Goal: Navigation & Orientation: Find specific page/section

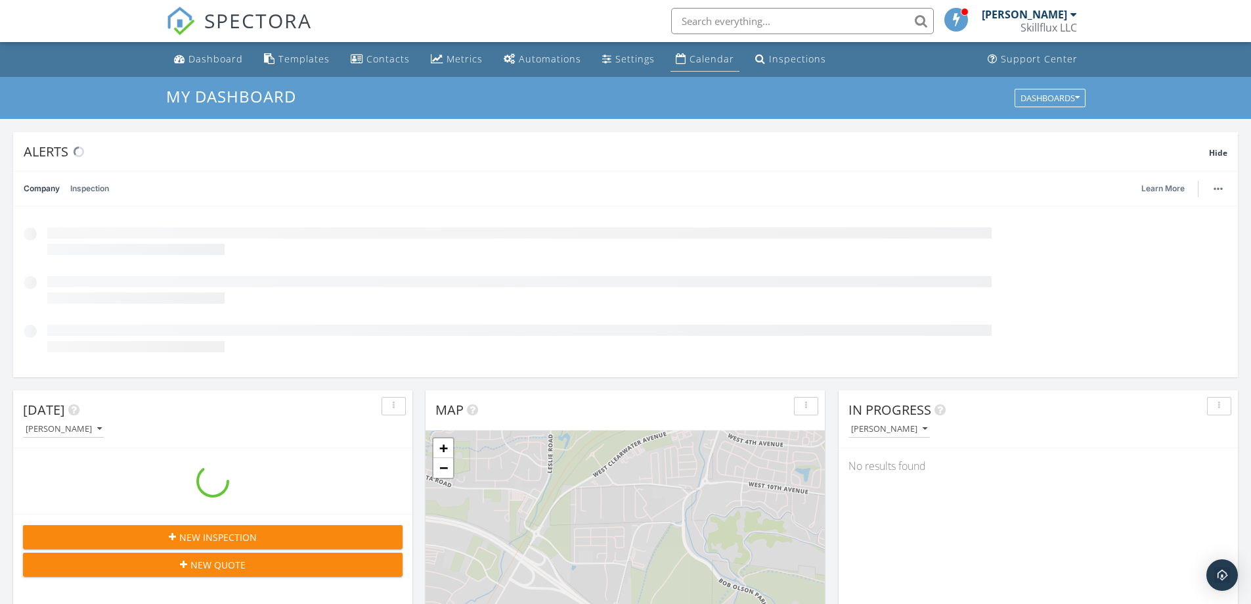
click at [717, 62] on div "Calendar" at bounding box center [712, 59] width 45 height 12
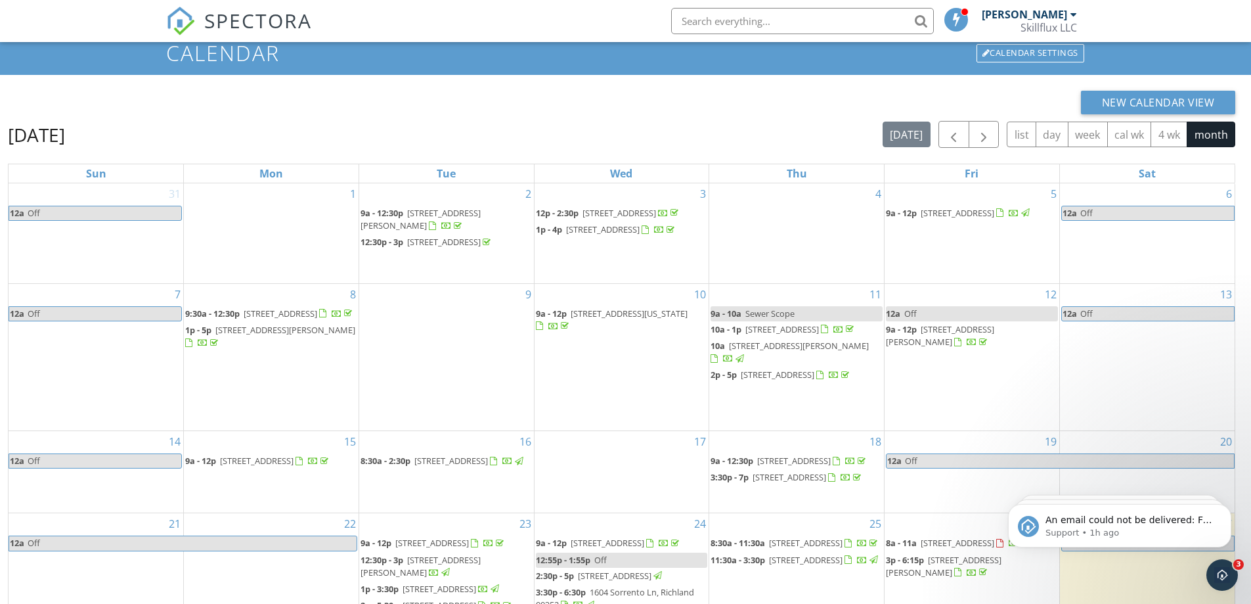
scroll to position [43, 0]
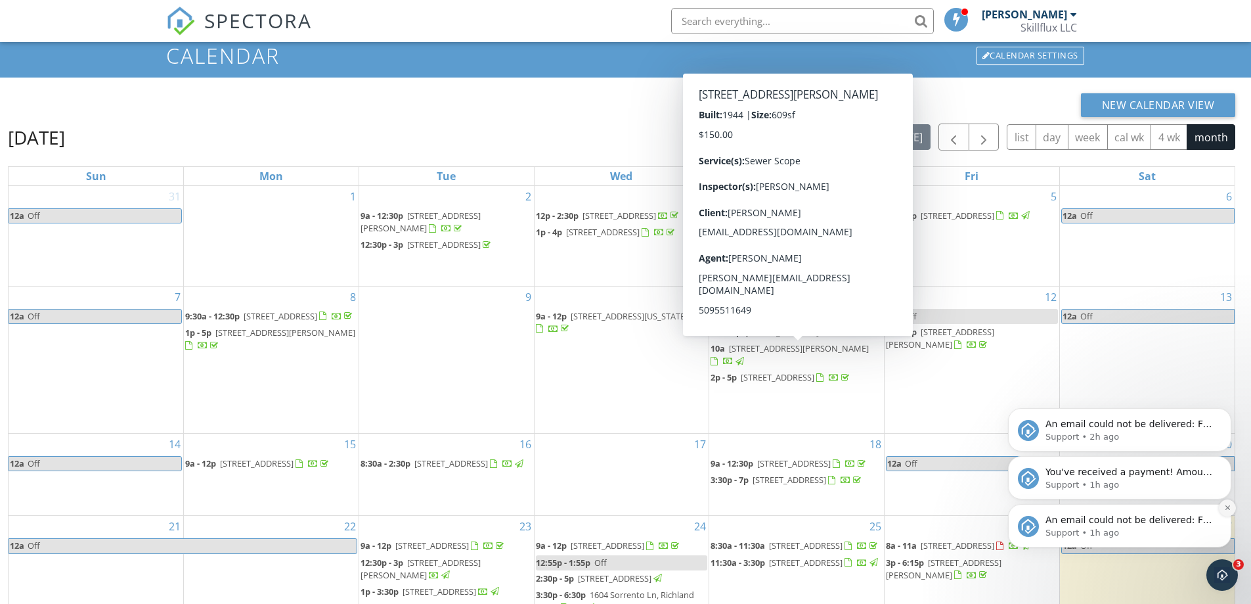
click at [1228, 509] on icon "Dismiss notification" at bounding box center [1227, 507] width 7 height 7
click at [1224, 514] on button "Dismiss notification" at bounding box center [1227, 507] width 17 height 17
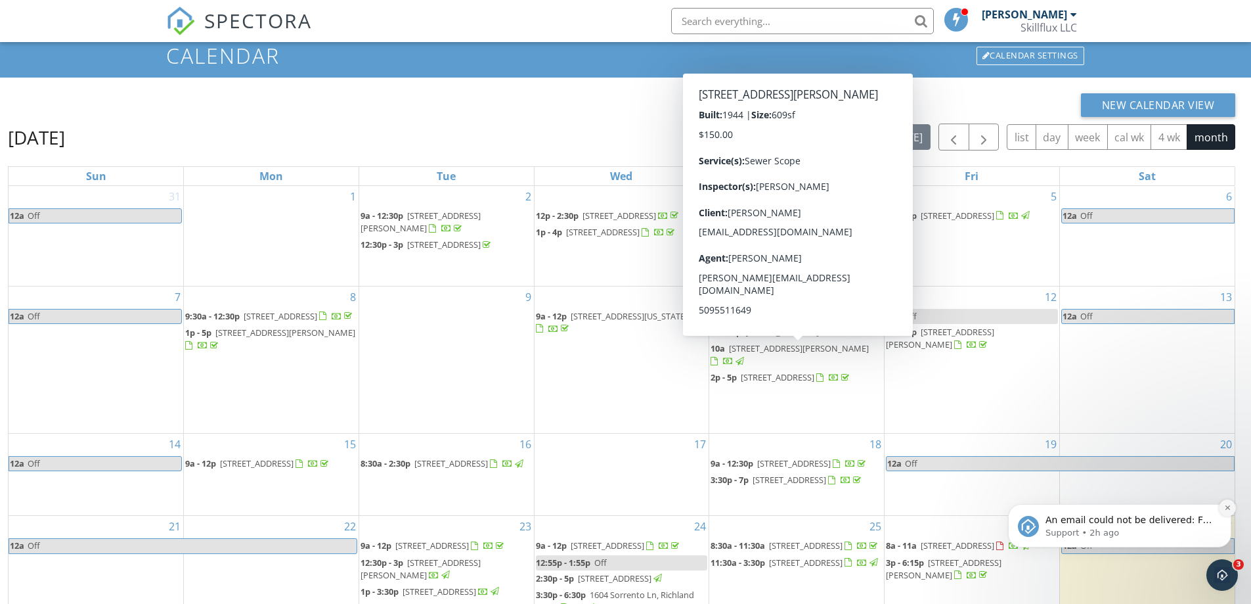
click at [1226, 510] on icon "Dismiss notification" at bounding box center [1227, 507] width 7 height 7
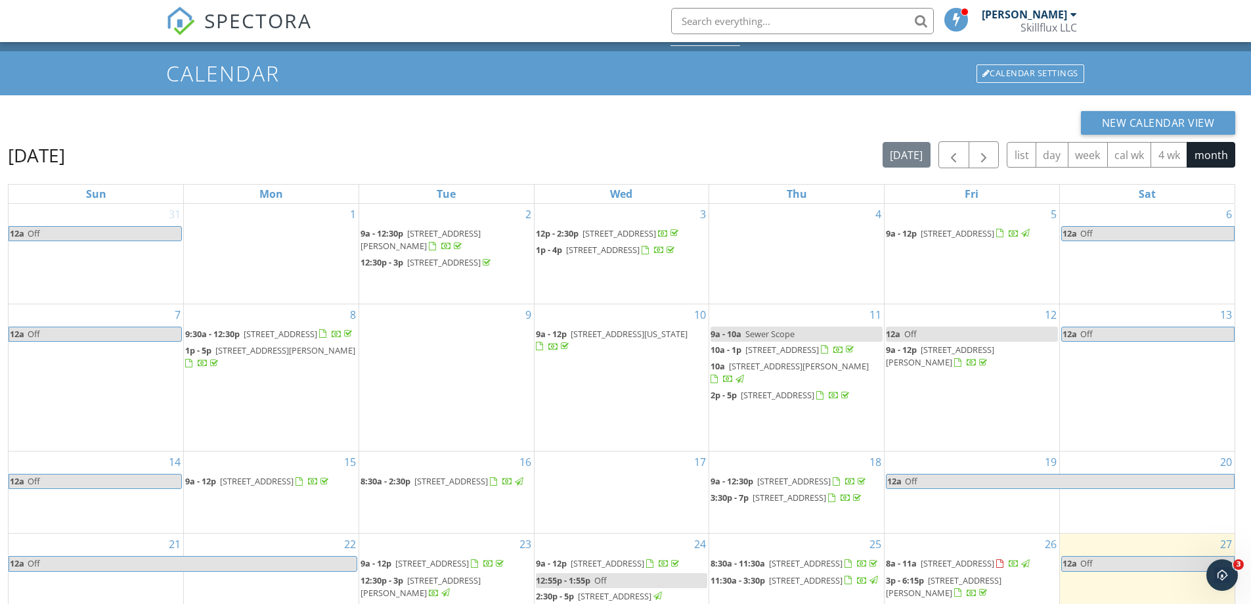
scroll to position [66, 0]
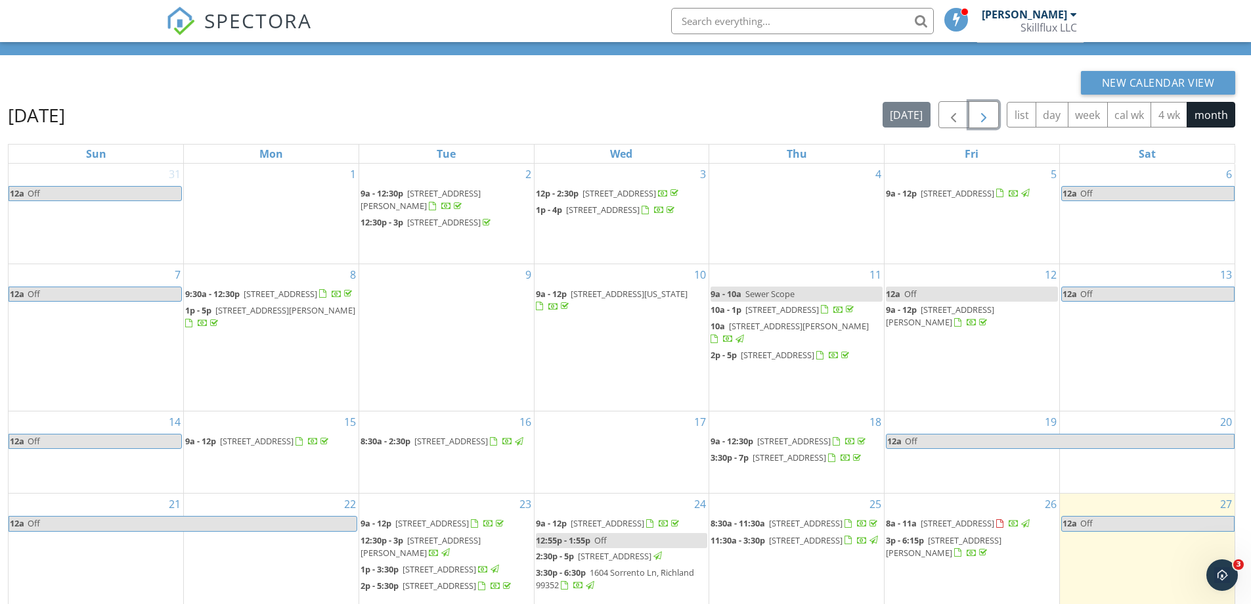
click at [976, 122] on span "button" at bounding box center [984, 115] width 16 height 16
